Goal: Check status

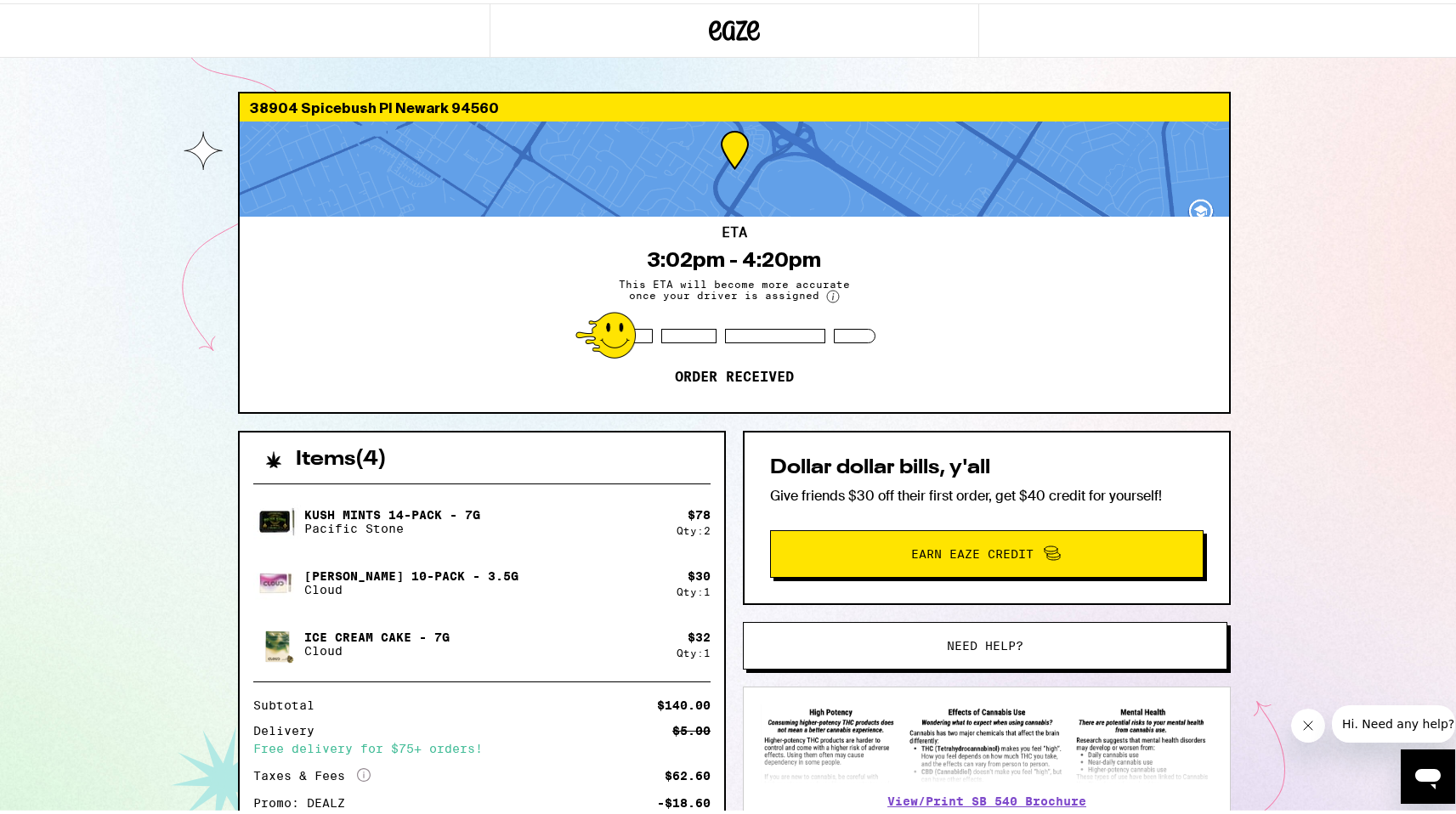
click at [87, 132] on div "38904 Spicebush Pl Newark 94560 ETA 3:02pm - 4:20pm This ETA will become more a…" at bounding box center [734, 521] width 1469 height 1042
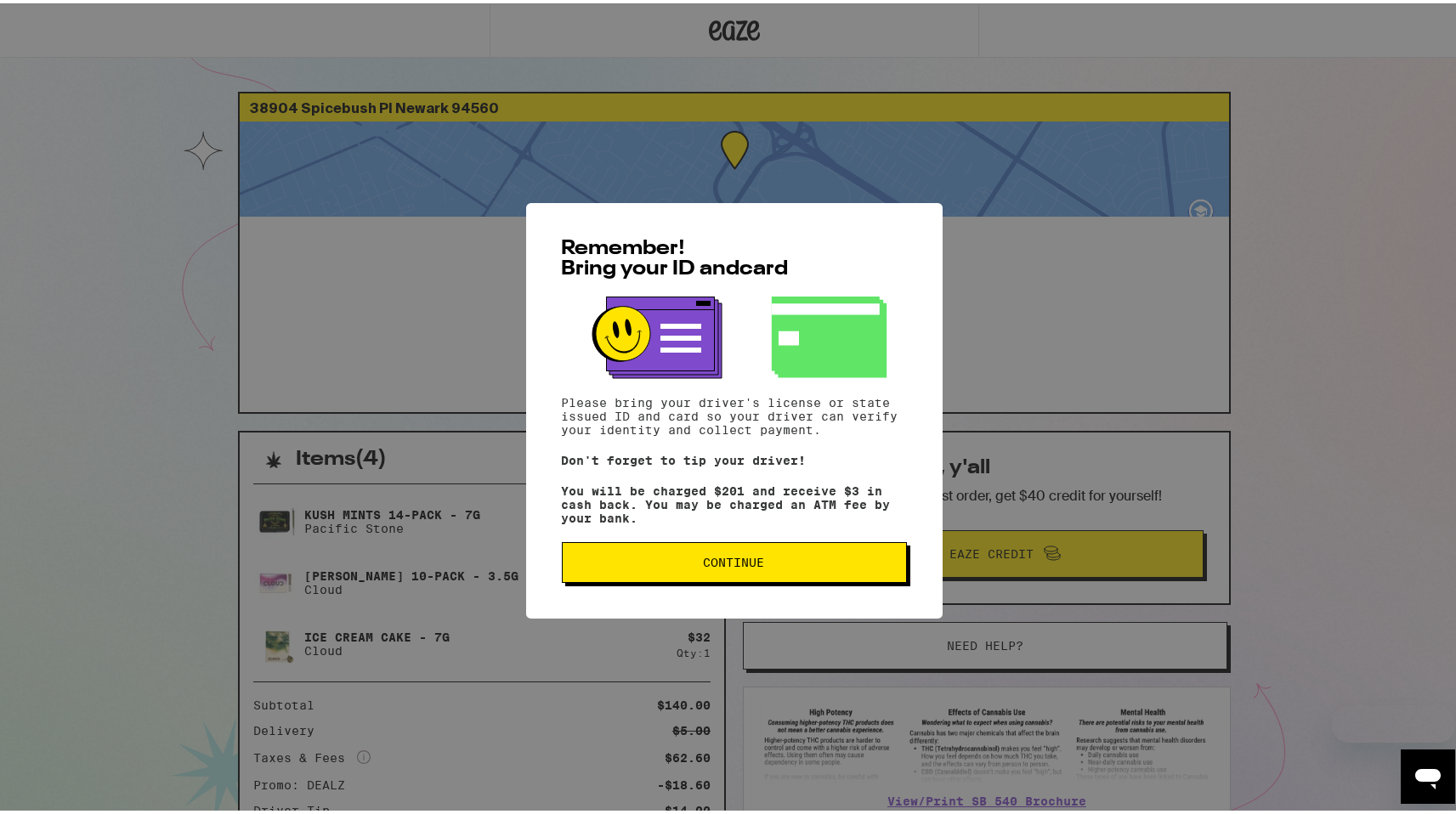
click at [731, 558] on span "Continue" at bounding box center [735, 560] width 61 height 12
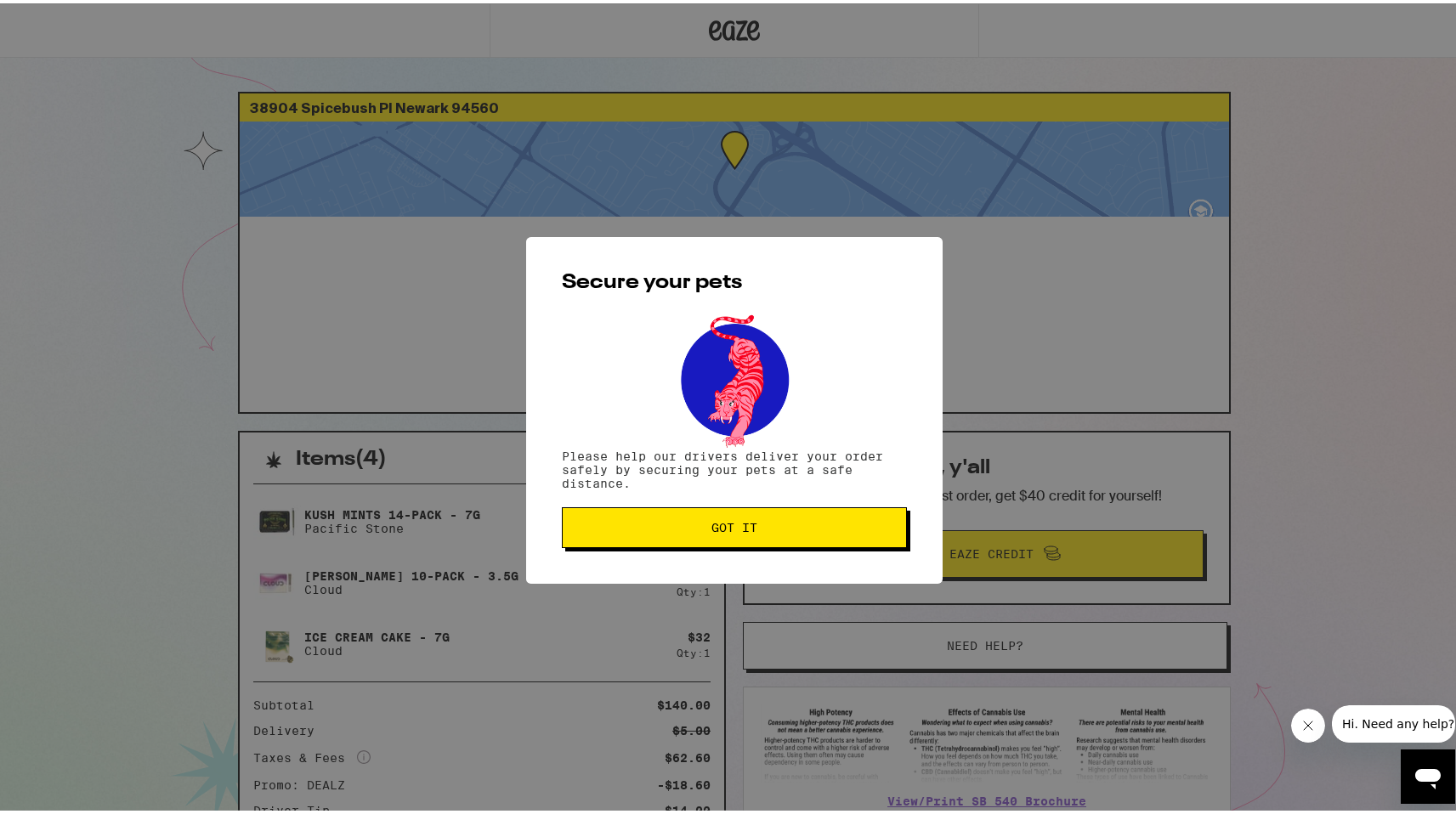
click at [755, 530] on span "Got it" at bounding box center [734, 524] width 316 height 12
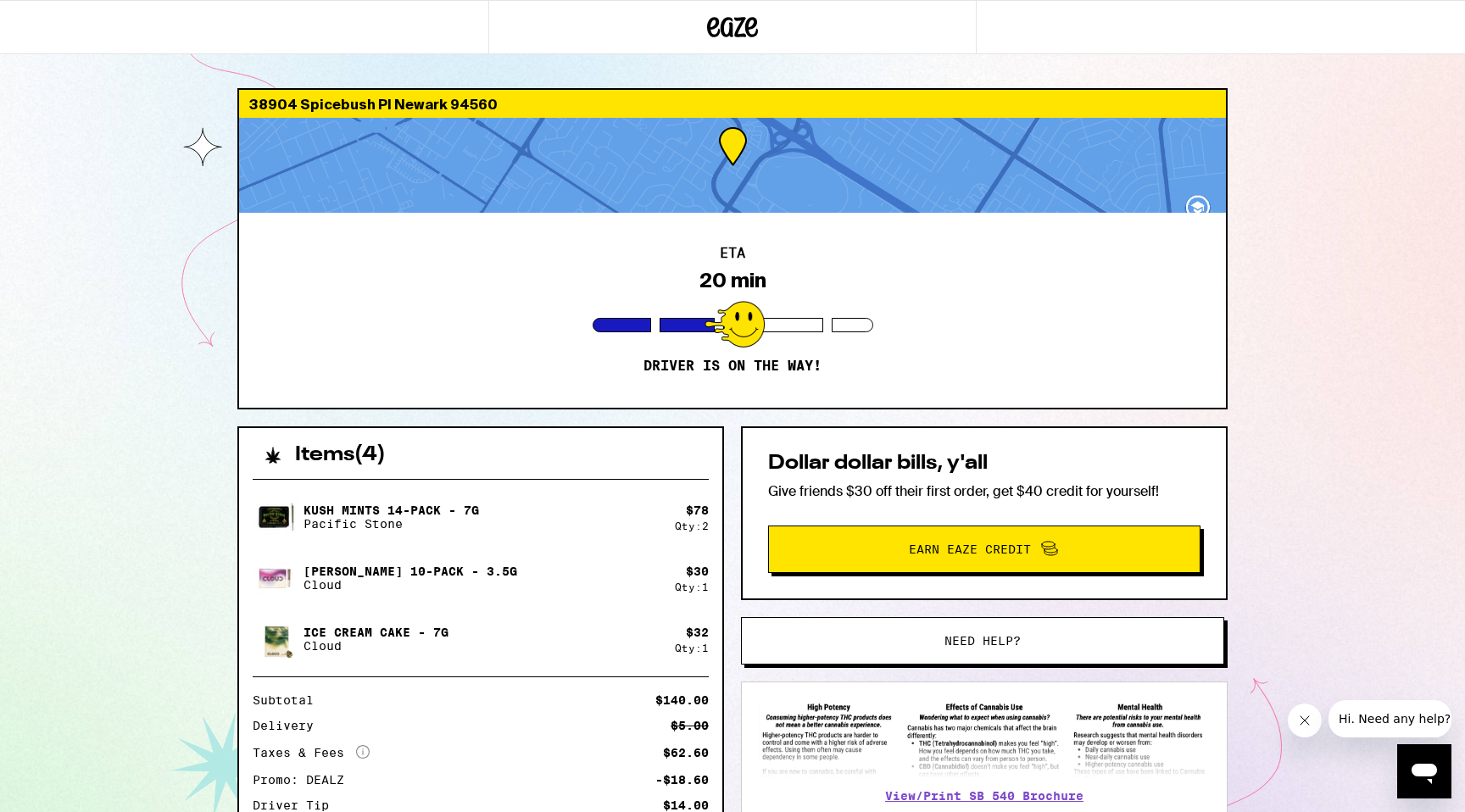
click at [1328, 447] on div "38904 Spicebush Pl Newark 94560 ETA 20 min Driver is on the way! Items ( 4 ) Ku…" at bounding box center [732, 511] width 1465 height 1021
click at [1296, 170] on div "38904 Spicebush Pl Newark 94560 ETA 12 min Driver is on the way! Items ( 4 ) Ku…" at bounding box center [732, 511] width 1465 height 1021
